Goal: Information Seeking & Learning: Learn about a topic

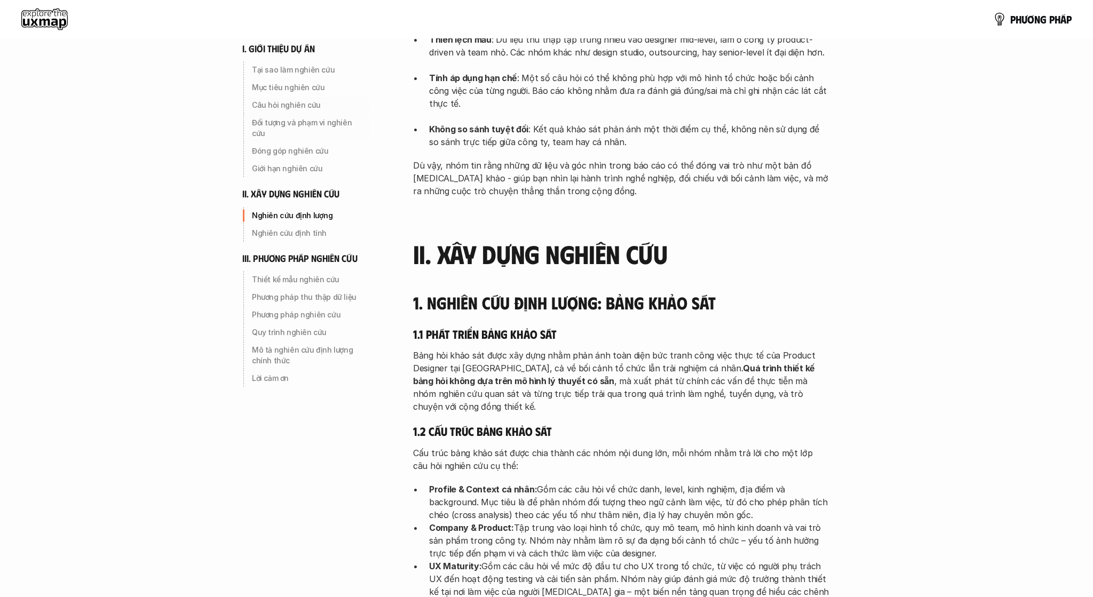
scroll to position [1184, 0]
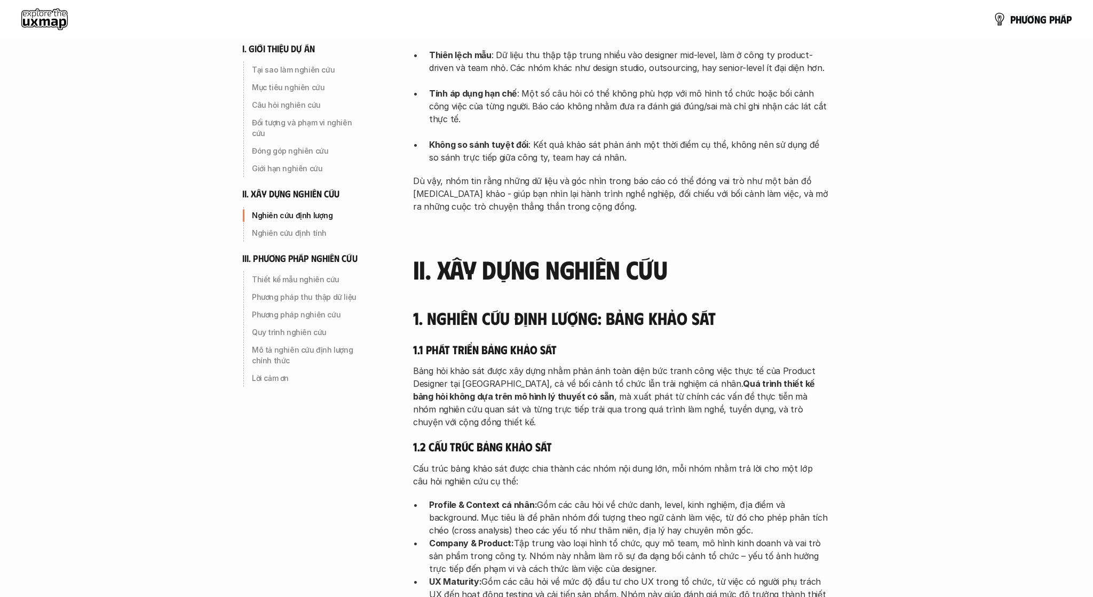
click at [41, 19] on use at bounding box center [44, 19] width 46 height 21
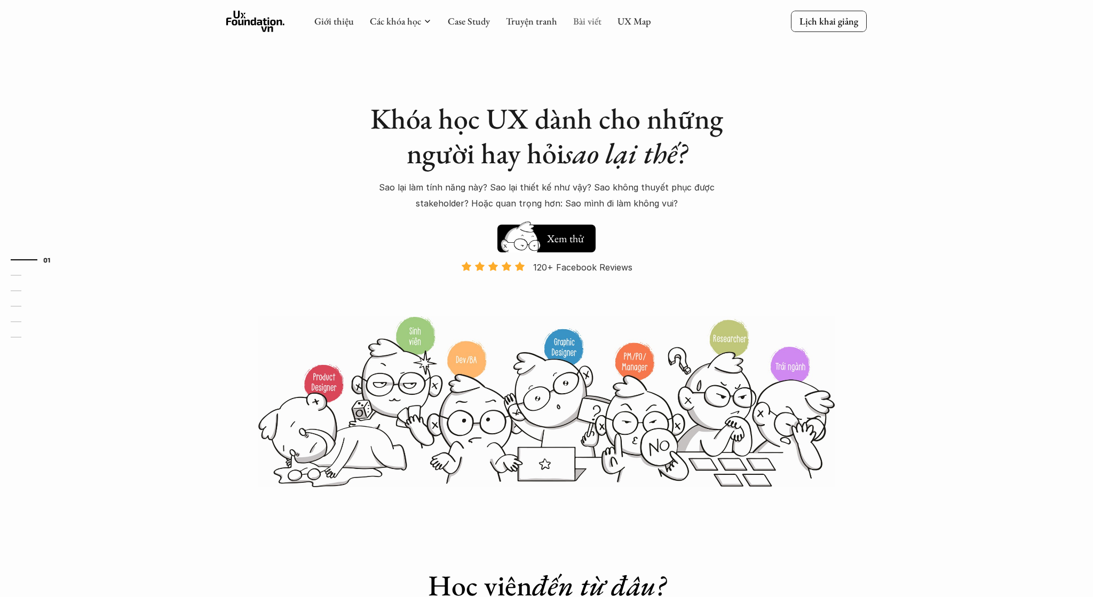
click at [576, 23] on link "Bài viết" at bounding box center [587, 21] width 28 height 12
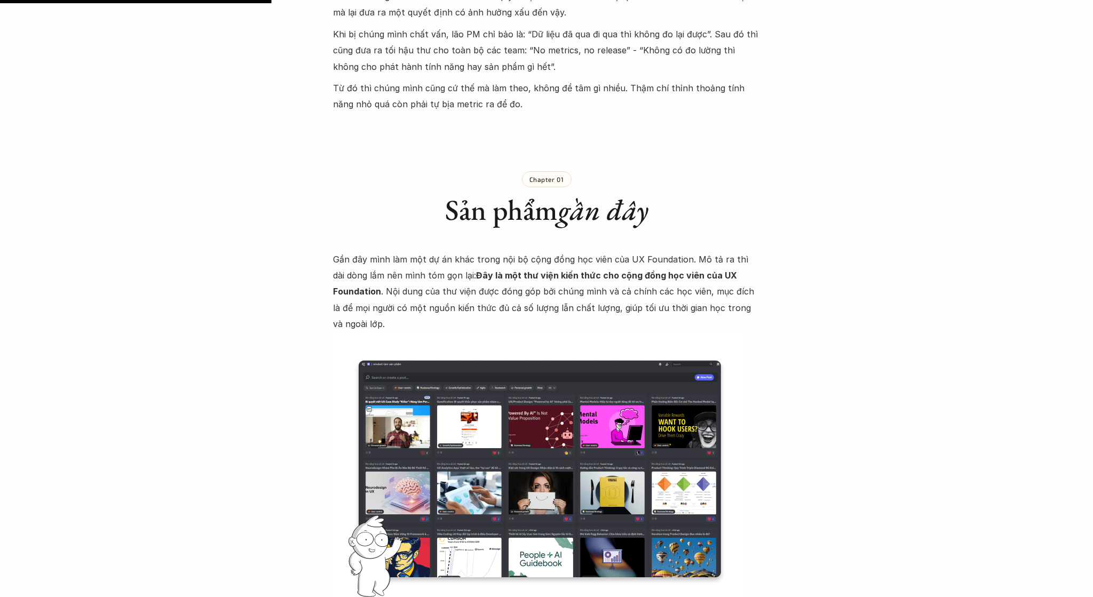
scroll to position [832, 0]
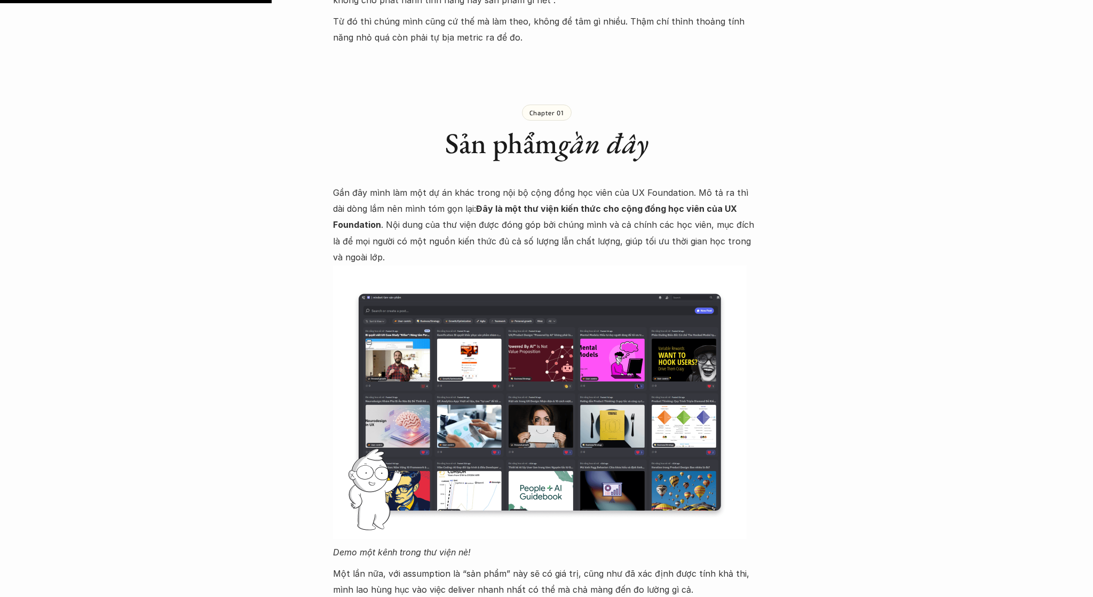
click at [409, 296] on img at bounding box center [540, 402] width 414 height 273
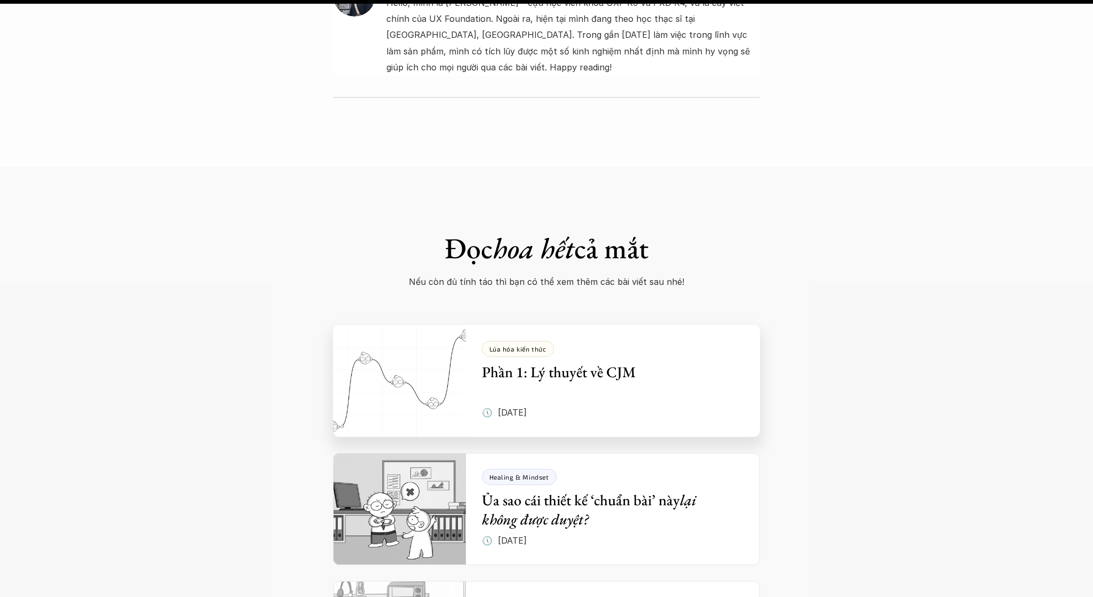
scroll to position [3940, 0]
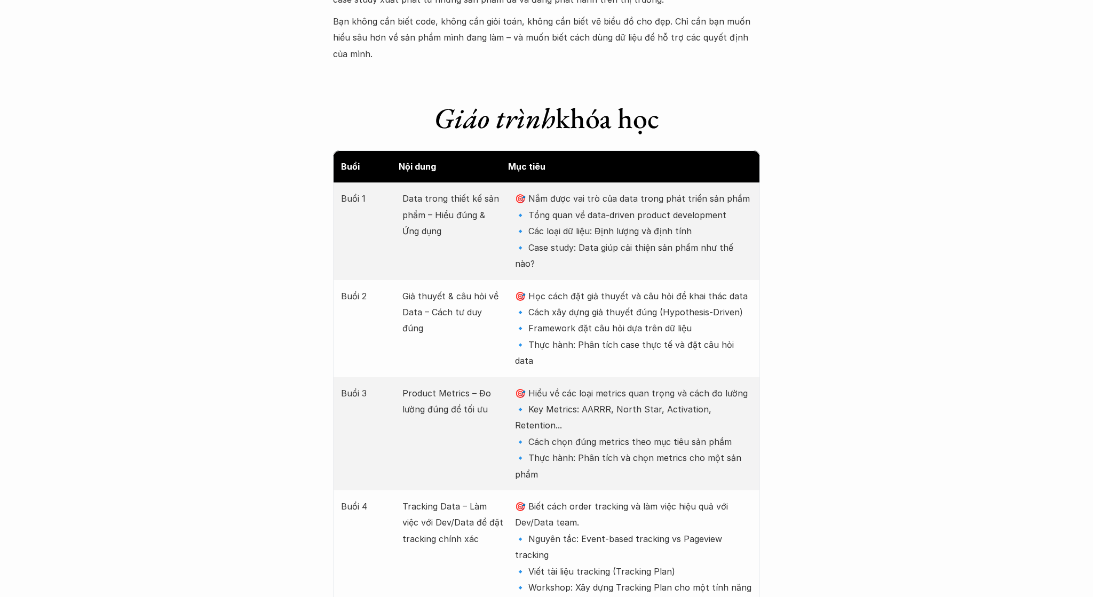
scroll to position [1387, 0]
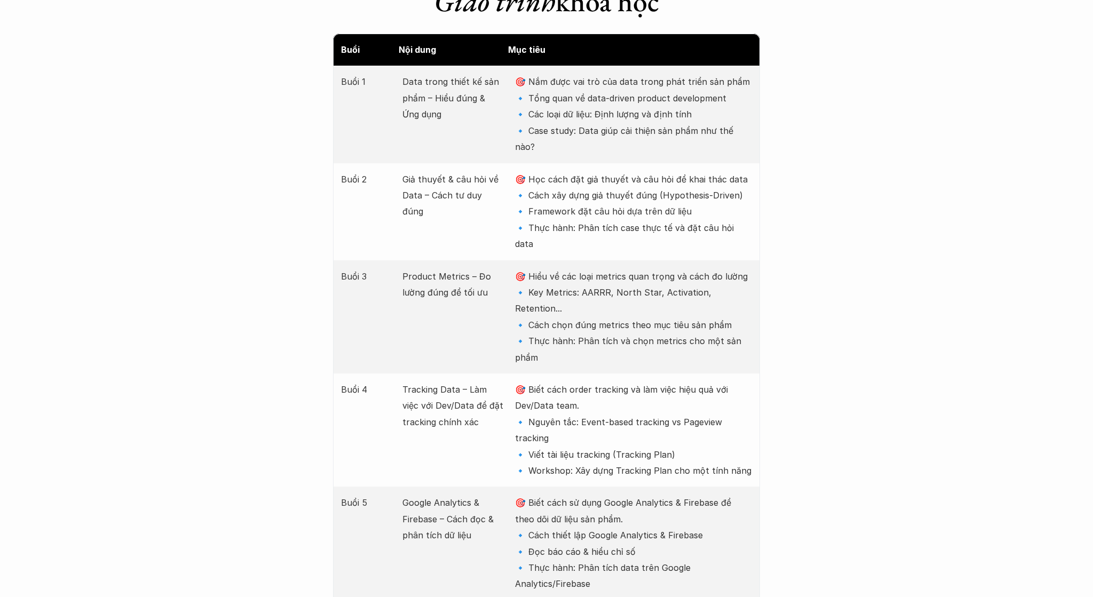
drag, startPoint x: 580, startPoint y: 358, endPoint x: 594, endPoint y: 375, distance: 22.4
click at [594, 382] on p "🎯 Biết cách order tracking và làm việc hiệu quả với Dev/Data team. 🔹 Nguyên tắc…" at bounding box center [633, 430] width 237 height 97
copy p "vent-based tracking vs Pageview tracking"
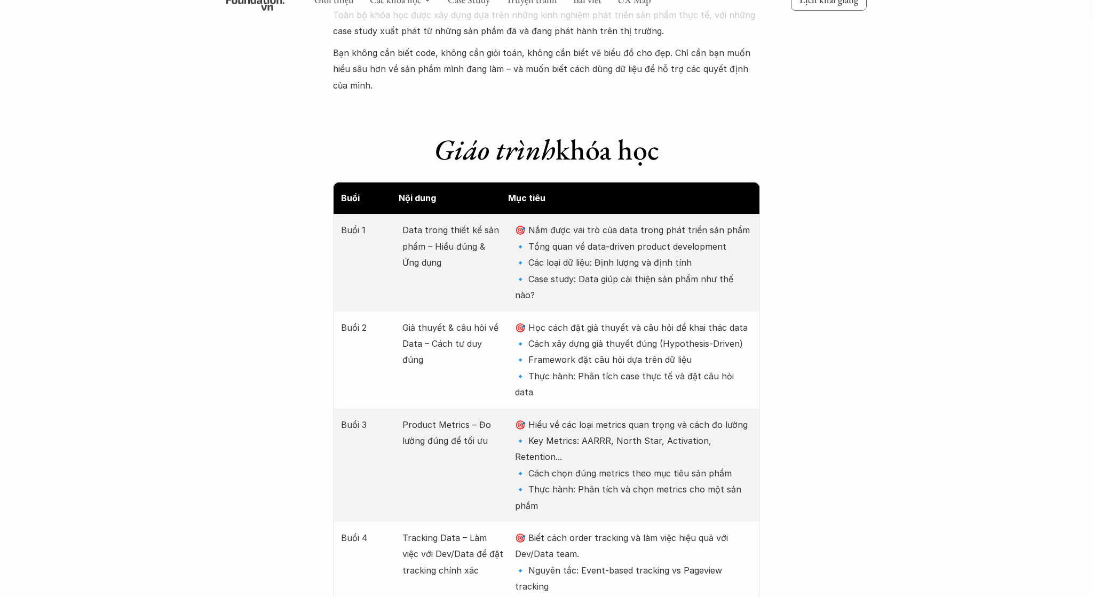
scroll to position [1221, 0]
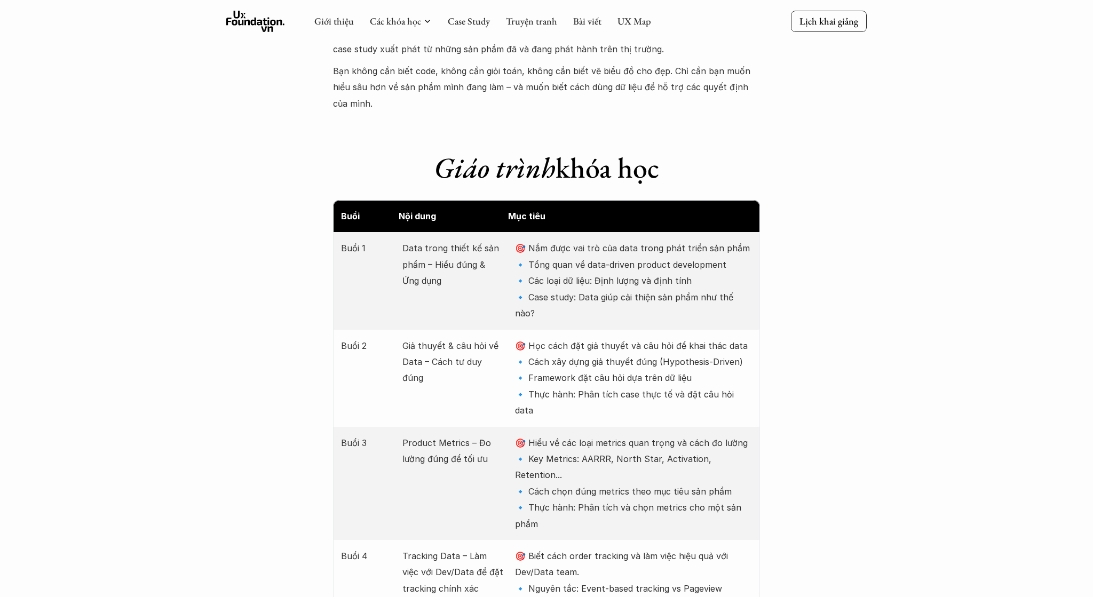
drag, startPoint x: 530, startPoint y: 248, endPoint x: 742, endPoint y: 255, distance: 212.0
click at [742, 255] on p "🎯 Nắm được vai trò của data trong phát triển sản phẩm 🔹 Tổng quan về data-drive…" at bounding box center [633, 280] width 237 height 81
copy p "ổng quan về data-driven product development"
click at [649, 346] on p "🎯 Học cách đặt giả thuyết và câu hỏi để khai thác data 🔹 Cách xây dựng giả thuy…" at bounding box center [633, 378] width 237 height 81
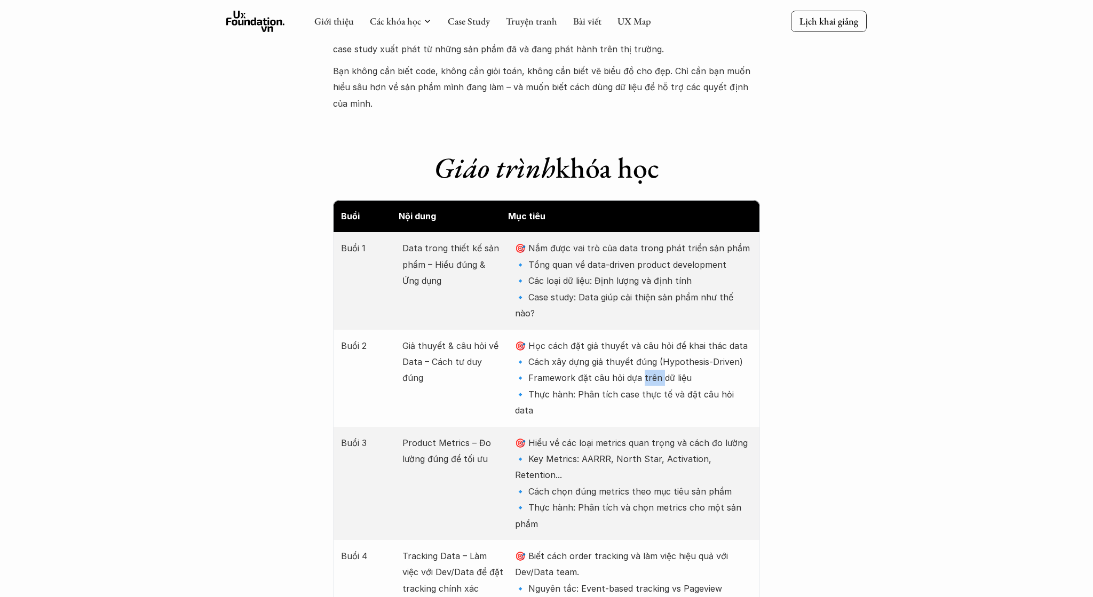
click at [649, 346] on p "🎯 Học cách đặt giả thuyết và câu hỏi để khai thác data 🔹 Cách xây dựng giả thuy…" at bounding box center [633, 378] width 237 height 81
click at [569, 338] on p "🎯 Học cách đặt giả thuyết và câu hỏi để khai thác data 🔹 Cách xây dựng giả thuy…" at bounding box center [633, 378] width 237 height 81
click at [529, 435] on p "🎯 Hiểu về các loại metrics quan trọng và cách đo lường 🔹 Key Metrics: AARRR, No…" at bounding box center [633, 483] width 237 height 97
drag, startPoint x: 530, startPoint y: 248, endPoint x: 727, endPoint y: 253, distance: 197.5
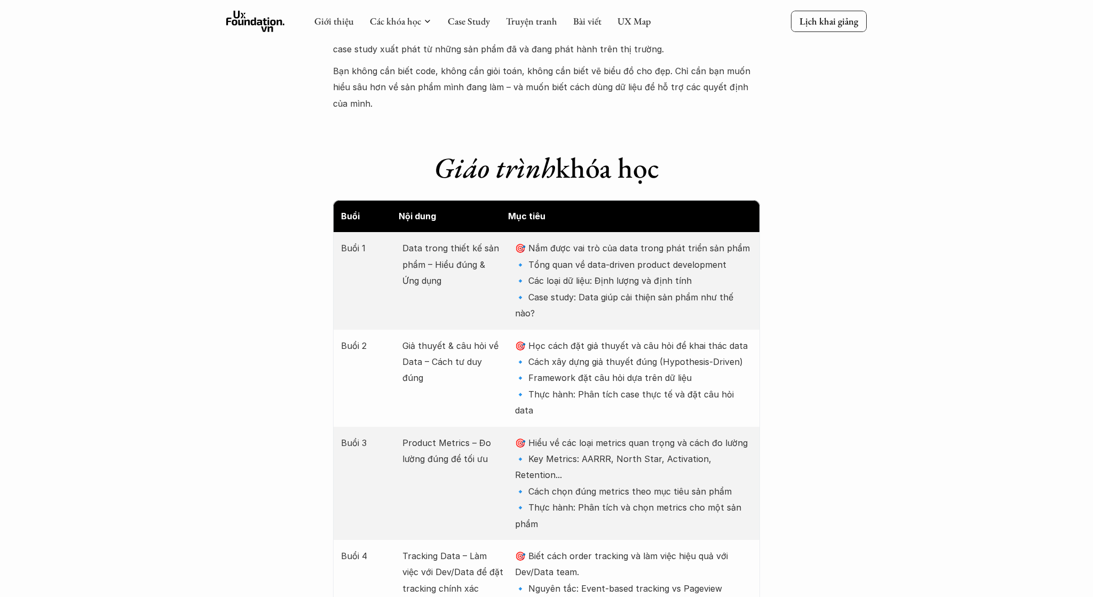
click at [727, 253] on p "🎯 Nắm được vai trò của data trong phát triển sản phẩm 🔹 Tổng quan về data-drive…" at bounding box center [633, 280] width 237 height 81
copy p "ổng quan về data-driven product development"
drag, startPoint x: 530, startPoint y: 410, endPoint x: 756, endPoint y: 416, distance: 225.8
click at [756, 427] on div "Buổi 3 Product Metrics – Đo lường đúng để tối ưu 🎯 Hiểu về các loại metrics qua…" at bounding box center [546, 483] width 427 height 113
copy p "ey Metrics: AARRR, North Star, Activation, Retention..."
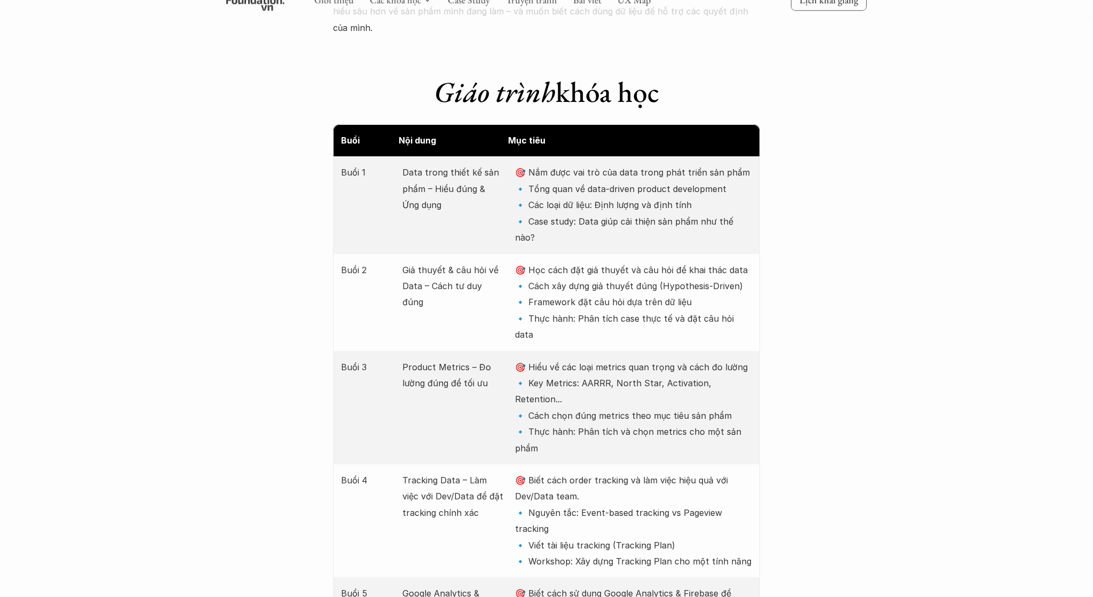
scroll to position [1332, 0]
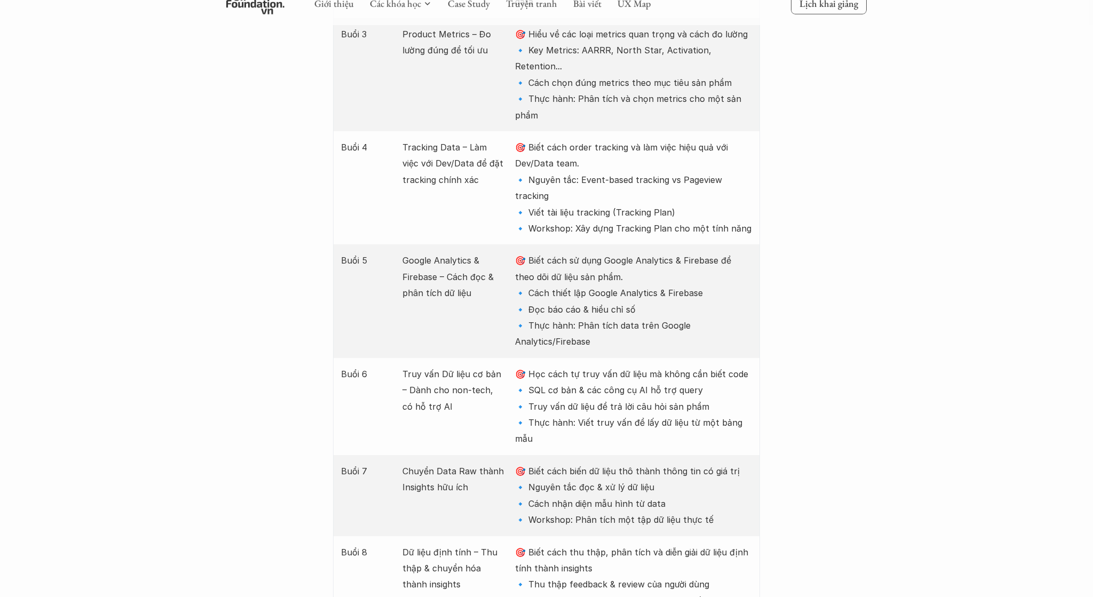
scroll to position [1609, 0]
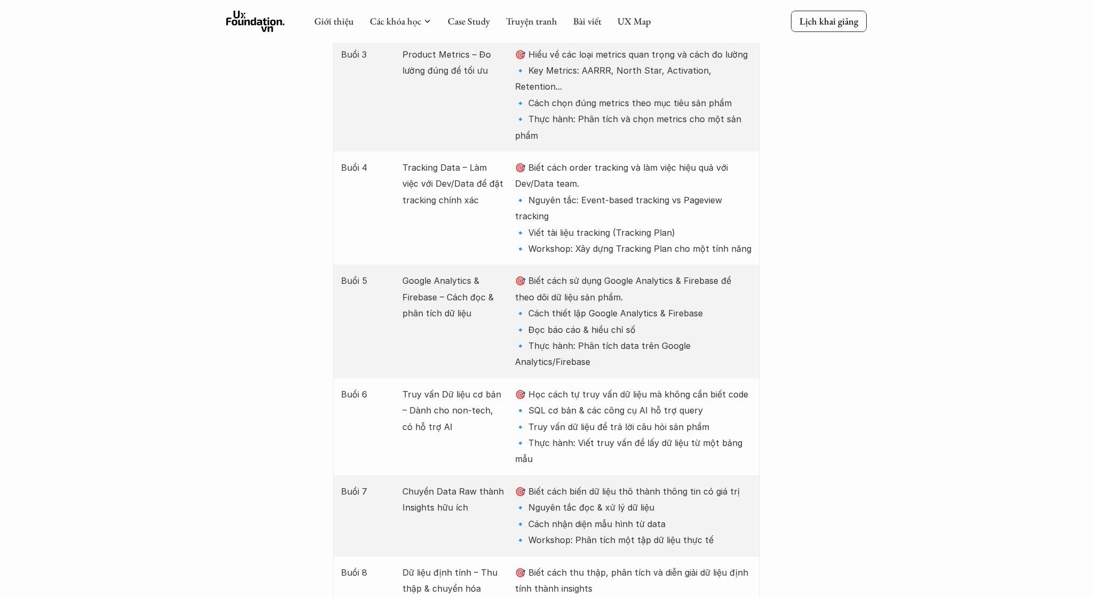
drag, startPoint x: 530, startPoint y: 134, endPoint x: 559, endPoint y: 147, distance: 31.5
click at [559, 160] on p "🎯 Biết cách order tracking và làm việc hiệu quả với Dev/Data team. 🔹 Nguyên tắc…" at bounding box center [633, 208] width 237 height 97
copy p "guyên tắc: Event-based tracking vs Pageview tracking"
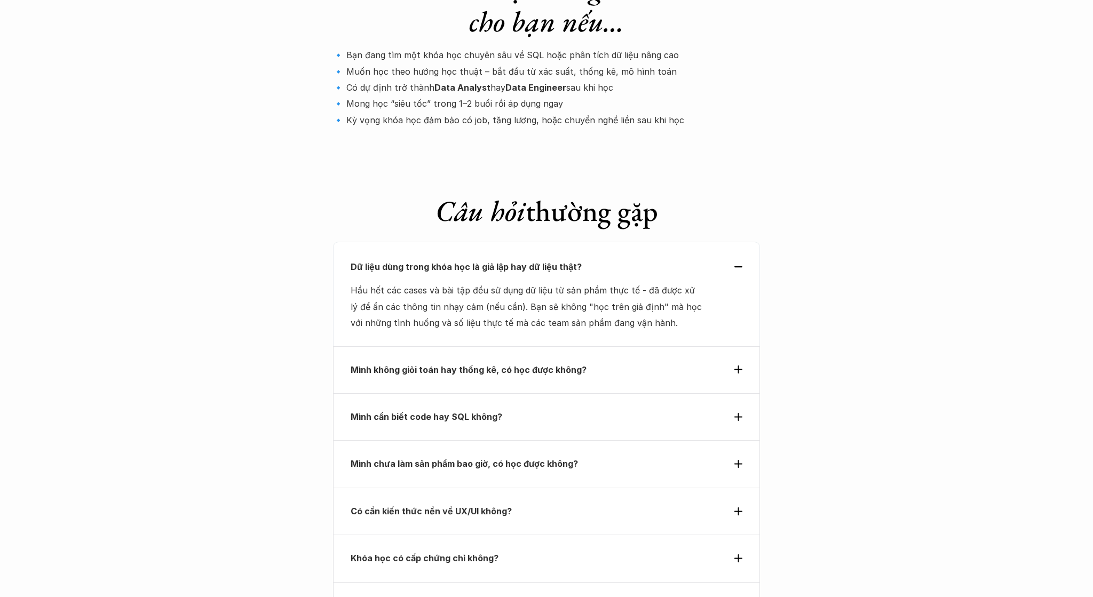
scroll to position [3552, 0]
click at [727, 487] on div "Có cần kiến thức nền về UX/UI không?" at bounding box center [546, 510] width 427 height 47
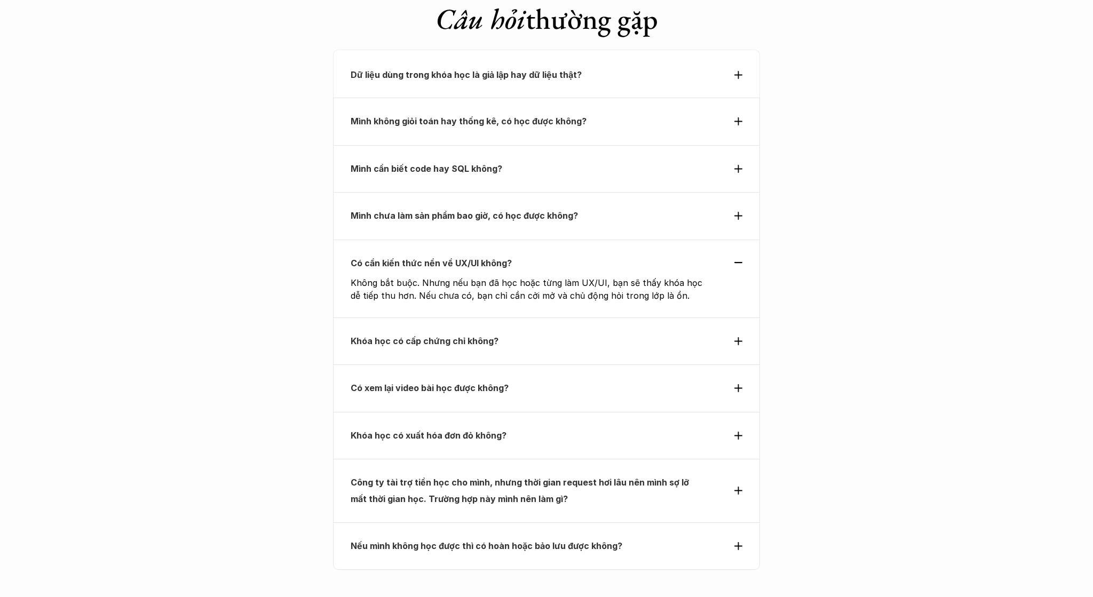
scroll to position [3774, 0]
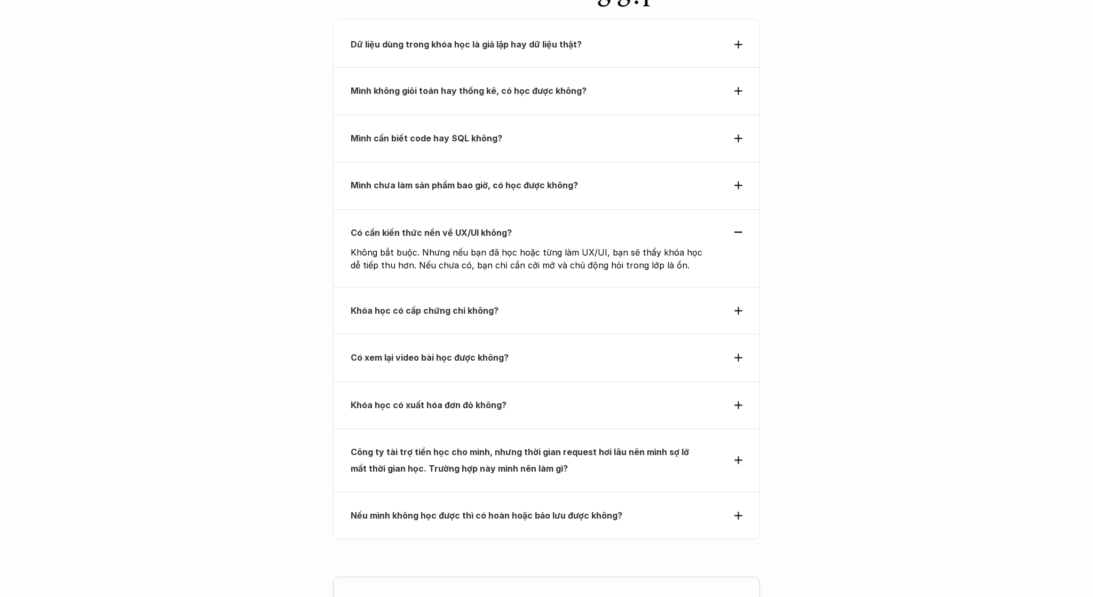
click at [744, 334] on div "Có xem lại video bài học được không?" at bounding box center [546, 357] width 427 height 47
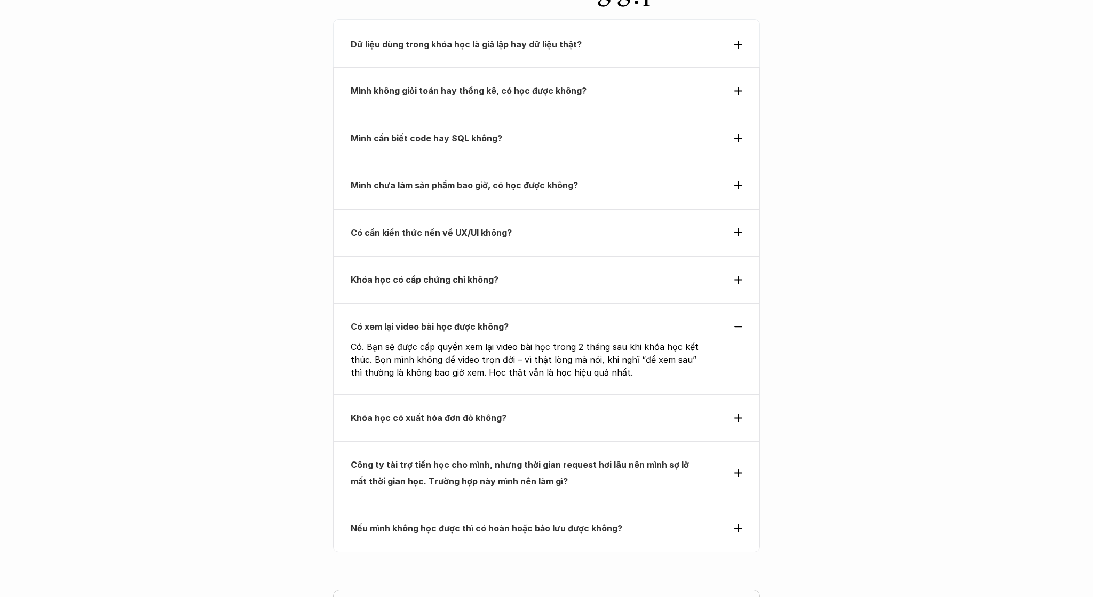
click at [735, 469] on icon at bounding box center [738, 473] width 8 height 8
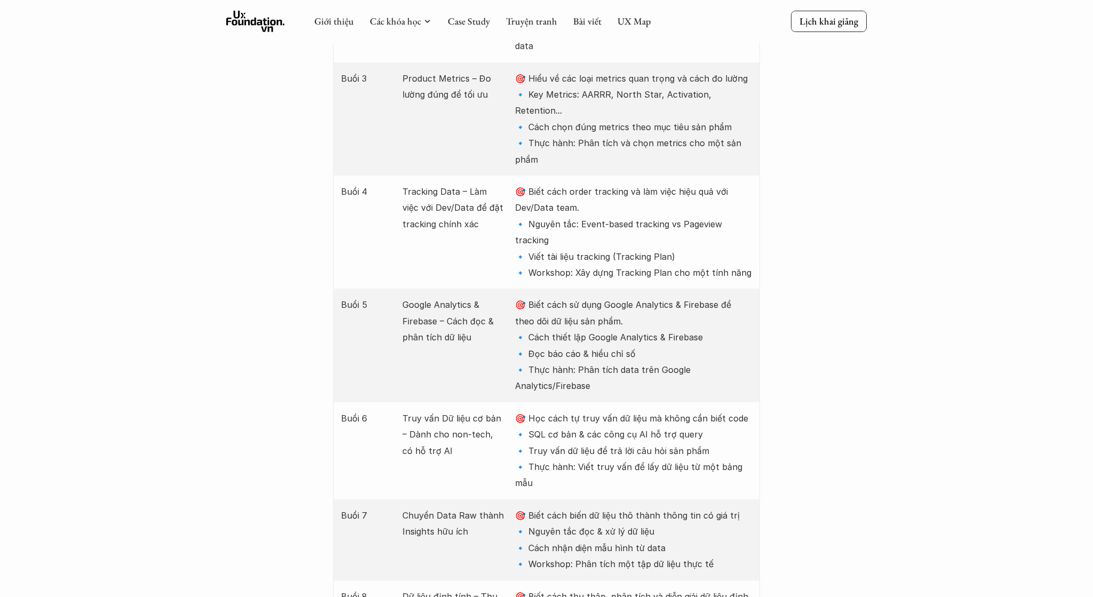
scroll to position [1585, 0]
drag, startPoint x: 533, startPoint y: 241, endPoint x: 564, endPoint y: 262, distance: 38.0
click at [564, 297] on p "🎯 Biết cách sử dụng Google Analytics & Firebase để theo dõi dữ liệu sản phẩm. 🔹…" at bounding box center [633, 345] width 237 height 97
drag, startPoint x: 529, startPoint y: 272, endPoint x: 733, endPoint y: 269, distance: 204.4
click at [733, 297] on p "🎯 Biết cách sử dụng Google Analytics & Firebase để theo dõi dữ liệu sản phẩm. 🔹…" at bounding box center [633, 345] width 237 height 97
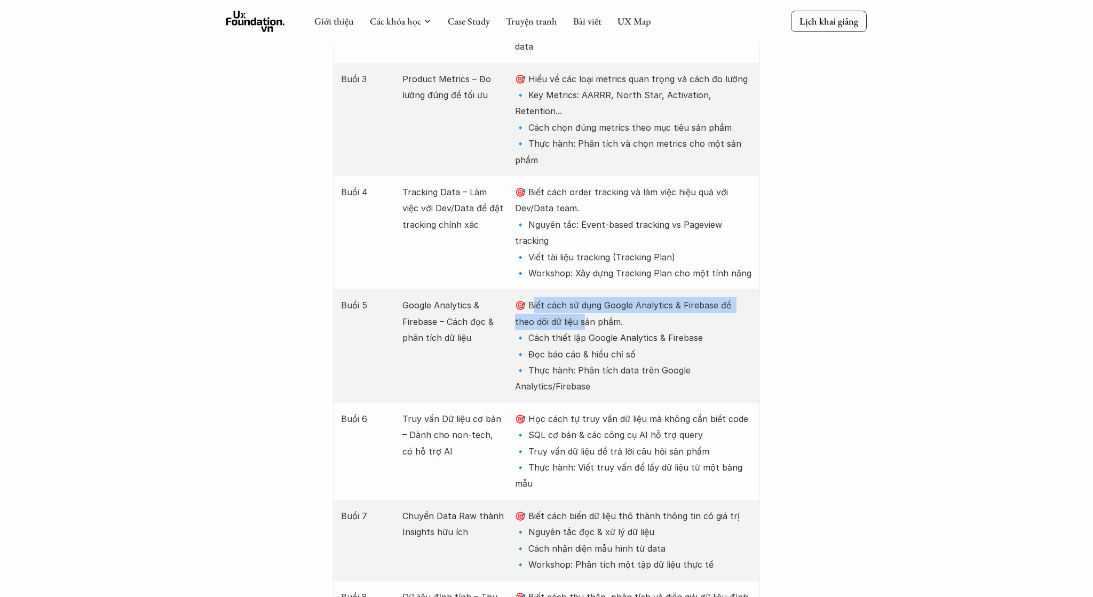
copy p "ách thiết lập Google Analytics & Firebase"
click at [545, 297] on p "🎯 Biết cách sử dụng Google Analytics & Firebase để theo dõi dữ liệu sản phẩm. 🔹…" at bounding box center [633, 345] width 237 height 97
drag, startPoint x: 530, startPoint y: 272, endPoint x: 640, endPoint y: 296, distance: 112.6
click at [640, 297] on p "🎯 Biết cách sử dụng Google Analytics & Firebase để theo dõi dữ liệu sản phẩm. 🔹…" at bounding box center [633, 345] width 237 height 97
drag, startPoint x: 536, startPoint y: 279, endPoint x: 522, endPoint y: 273, distance: 14.8
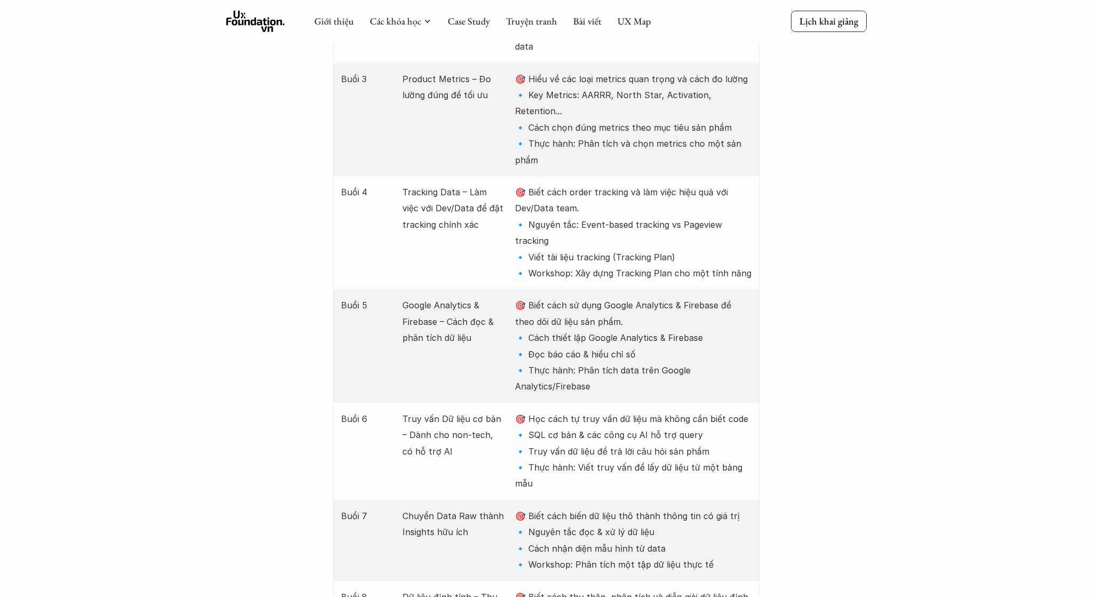
click at [532, 297] on p "🎯 Biết cách sử dụng Google Analytics & Firebase để theo dõi dữ liệu sản phẩm. 🔹…" at bounding box center [633, 345] width 237 height 97
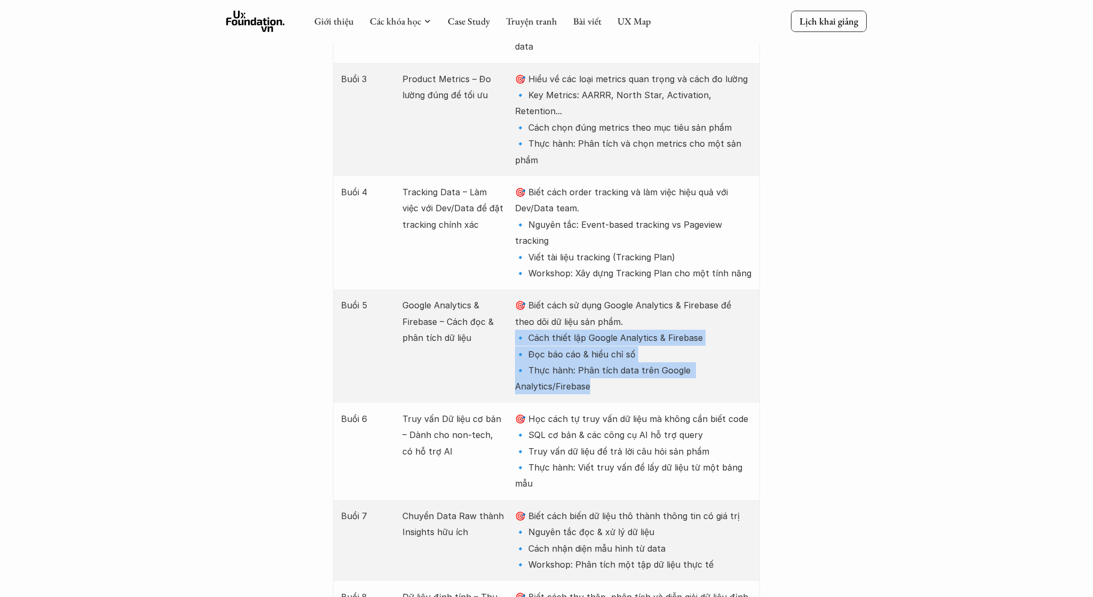
drag, startPoint x: 516, startPoint y: 269, endPoint x: 599, endPoint y: 327, distance: 101.2
click at [599, 327] on p "🎯 Biết cách sử dụng Google Analytics & Firebase để theo dõi dữ liệu sản phẩm. 🔹…" at bounding box center [633, 345] width 237 height 97
copy p "🔹 Cách thiết lập Google Analytics & Firebase 🔹 Đọc báo cáo & hiểu chỉ số 🔹 Thực…"
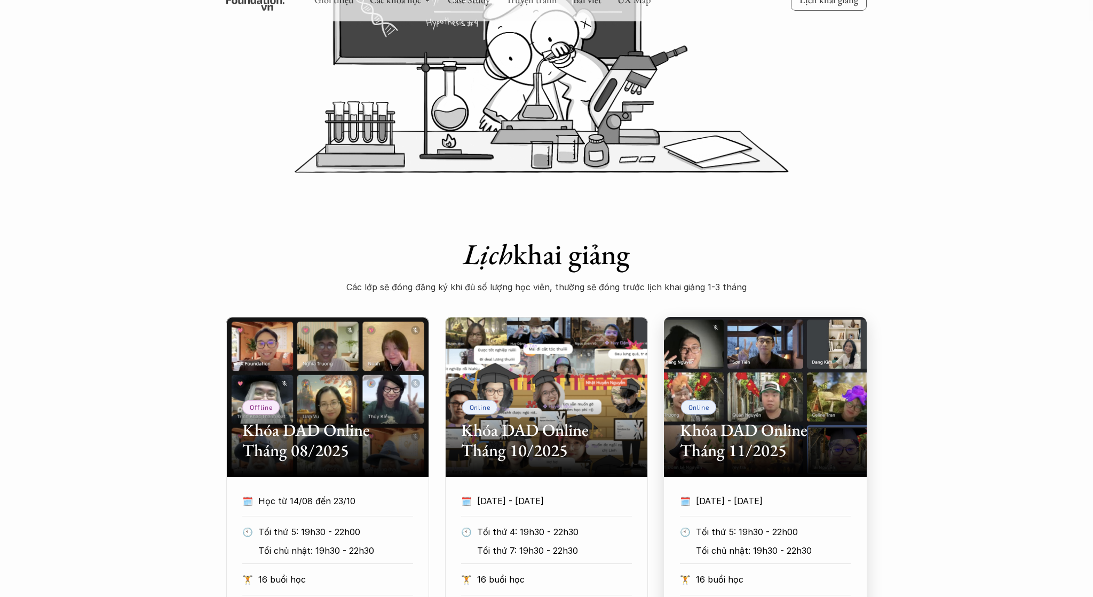
scroll to position [0, 0]
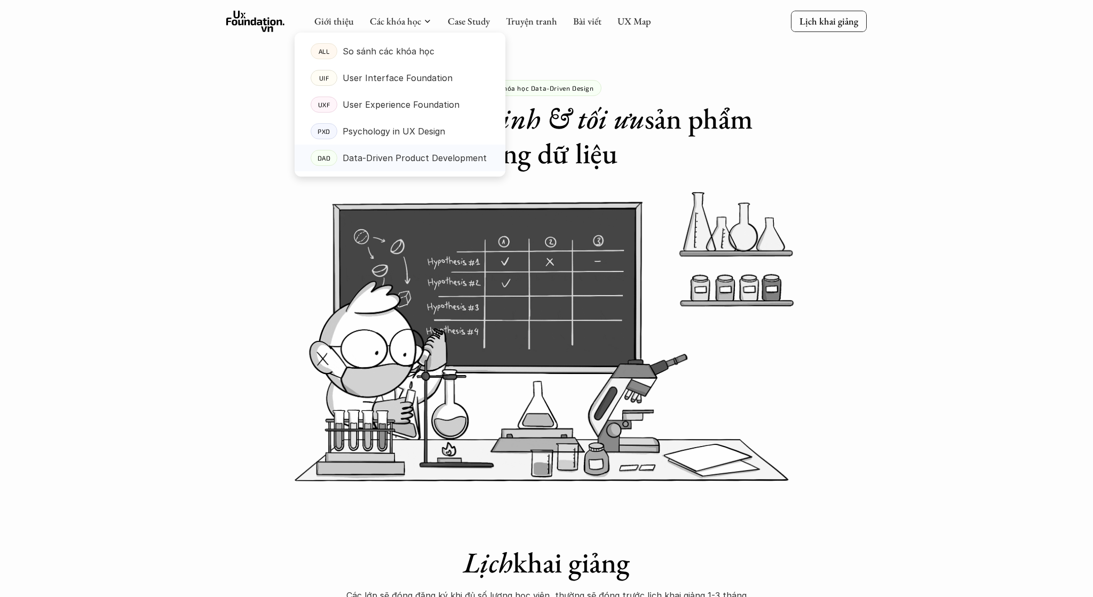
click at [388, 161] on p "Data-Driven Product Development" at bounding box center [415, 158] width 144 height 16
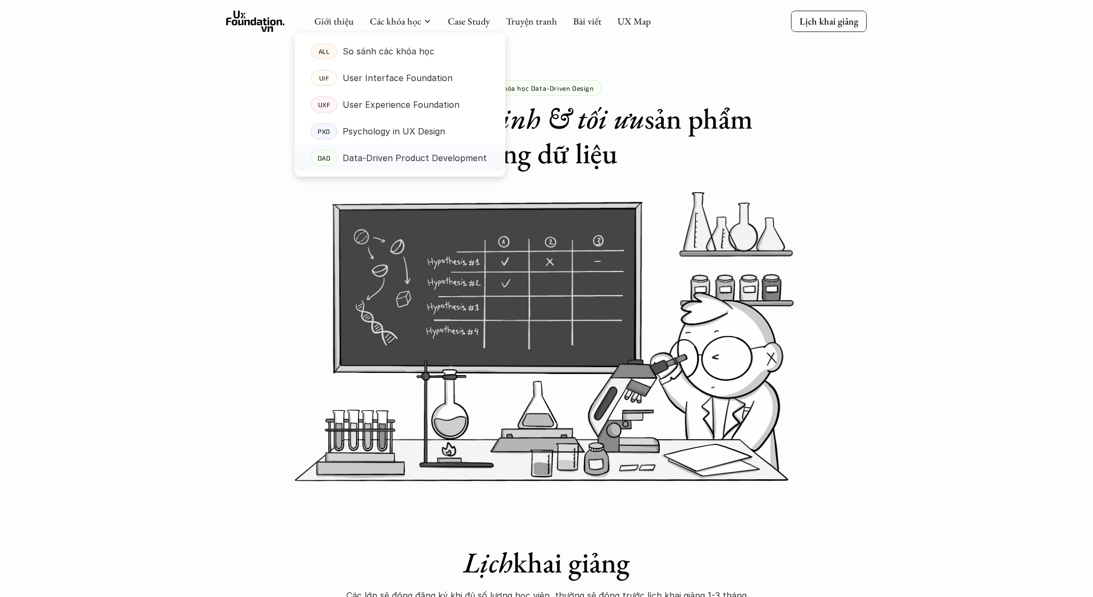
click at [386, 156] on p "Data-Driven Product Development" at bounding box center [415, 158] width 144 height 16
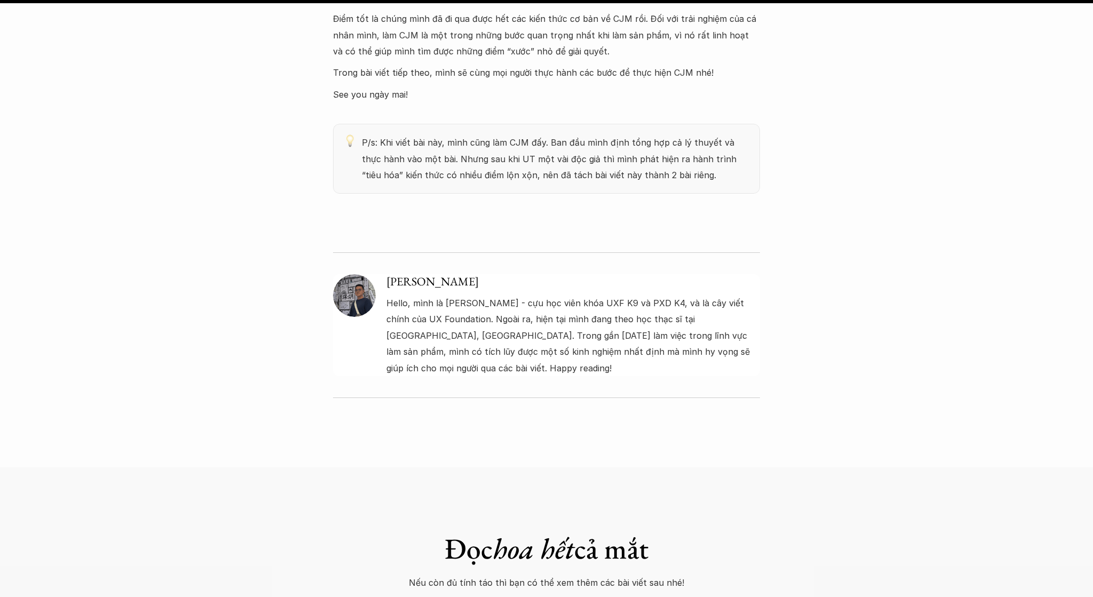
scroll to position [8658, 0]
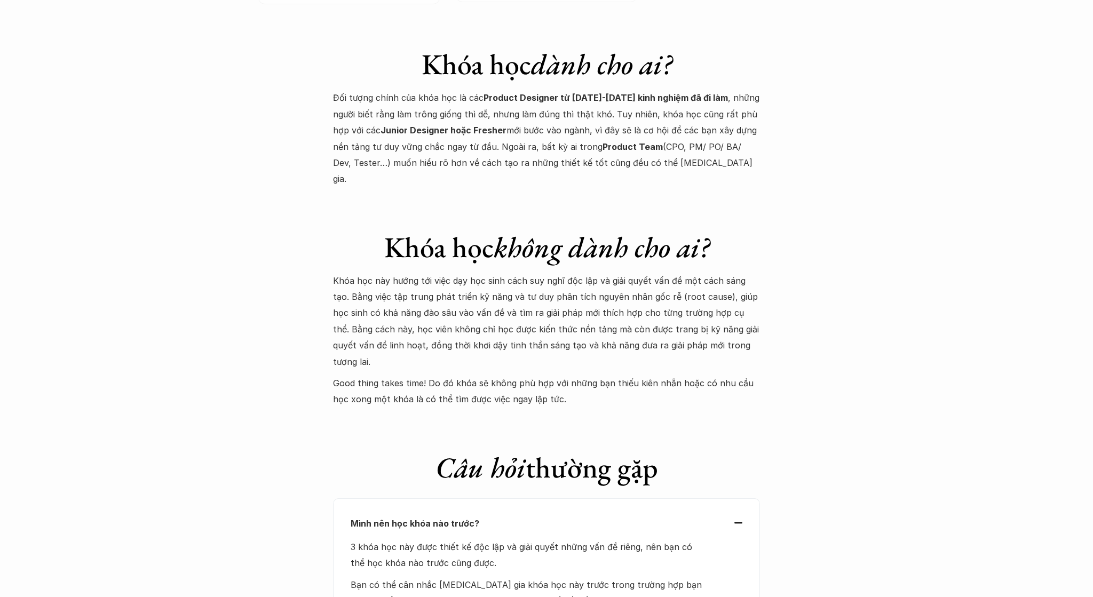
scroll to position [4107, 0]
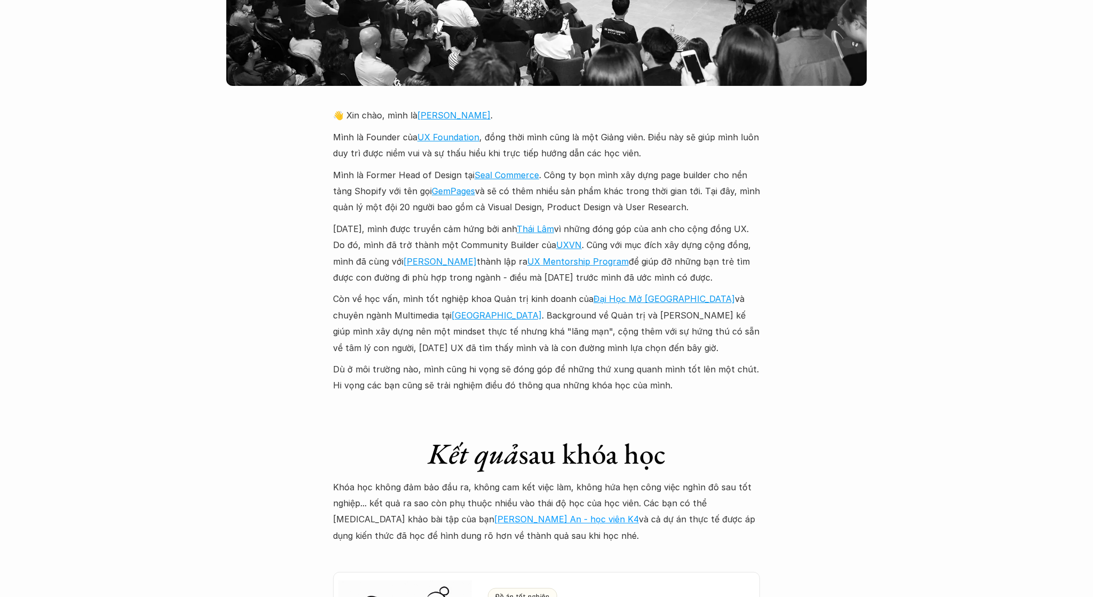
scroll to position [2664, 0]
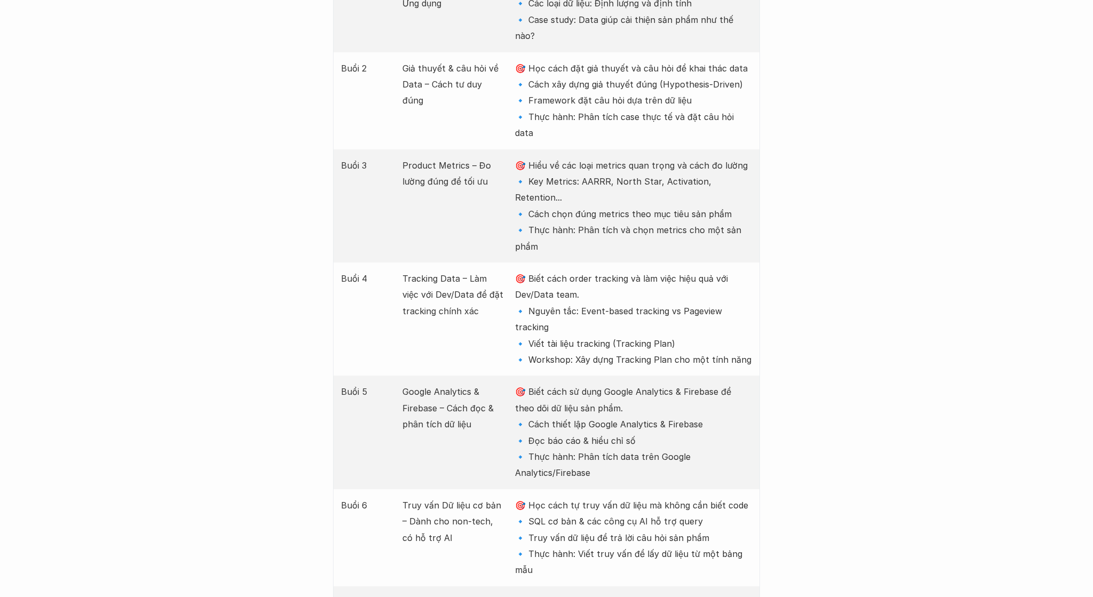
scroll to position [1720, 0]
